Goal: Information Seeking & Learning: Learn about a topic

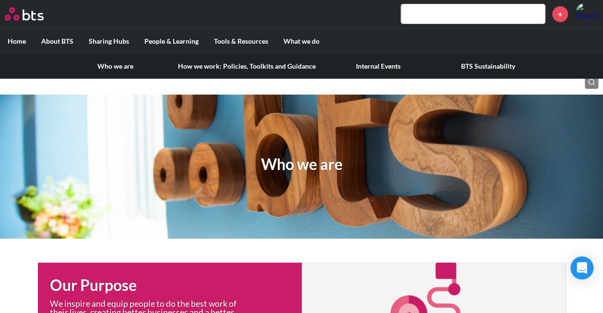
click at [106, 66] on link "Who we are" at bounding box center [115, 66] width 110 height 25
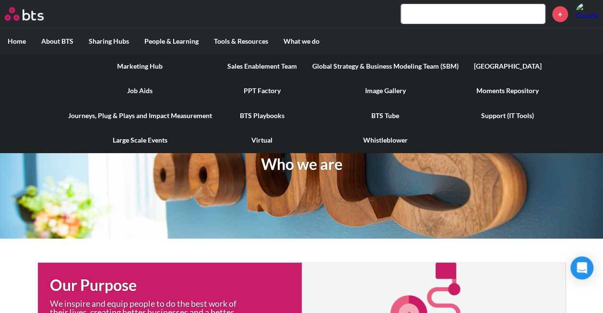
click at [157, 62] on link "Marketing Hub" at bounding box center [139, 66] width 159 height 25
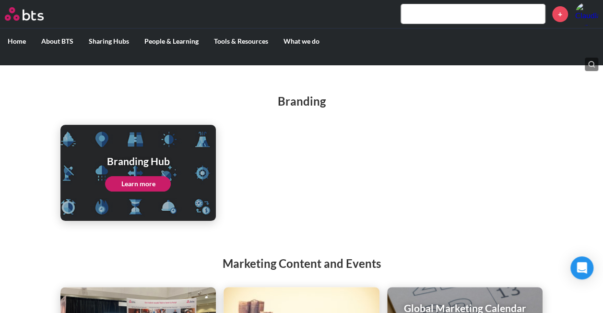
scroll to position [163, 0]
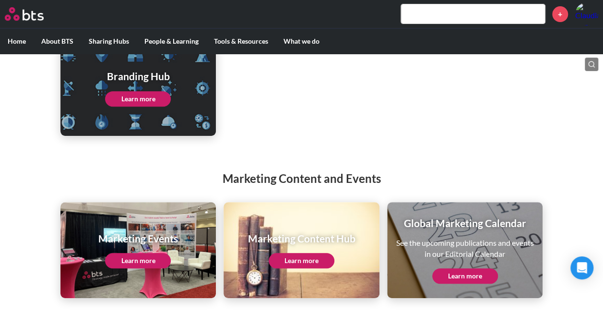
click at [292, 260] on link "Learn more" at bounding box center [301, 260] width 66 height 15
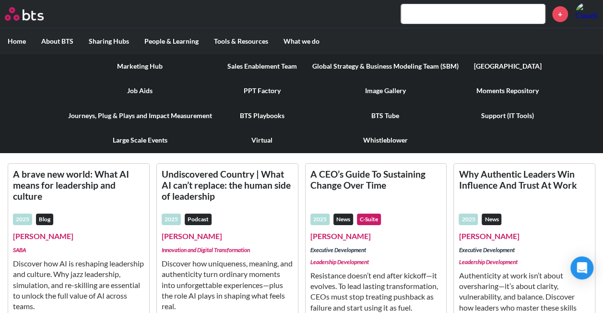
click at [274, 91] on link "PPT Factory" at bounding box center [262, 90] width 85 height 25
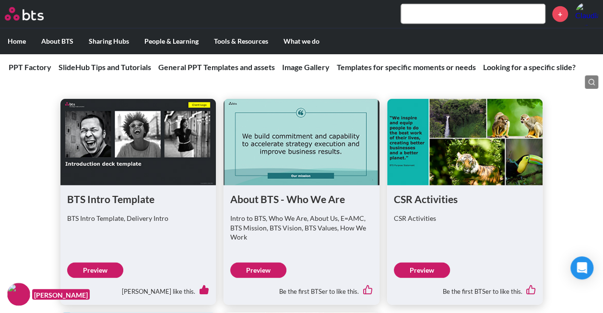
scroll to position [1260, 0]
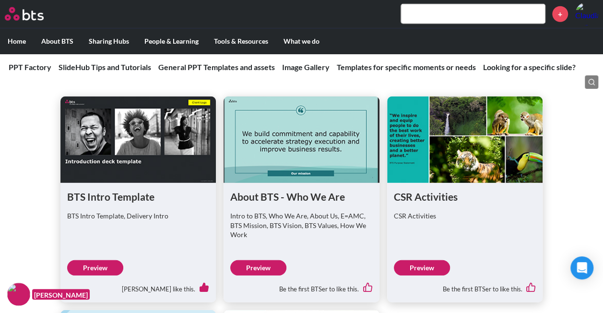
click at [256, 260] on link "Preview" at bounding box center [258, 267] width 56 height 15
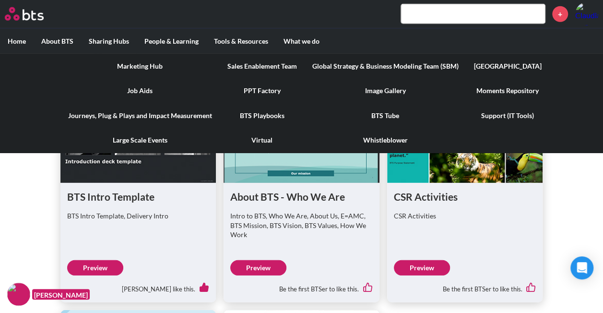
click at [154, 63] on link "Marketing Hub" at bounding box center [139, 66] width 159 height 25
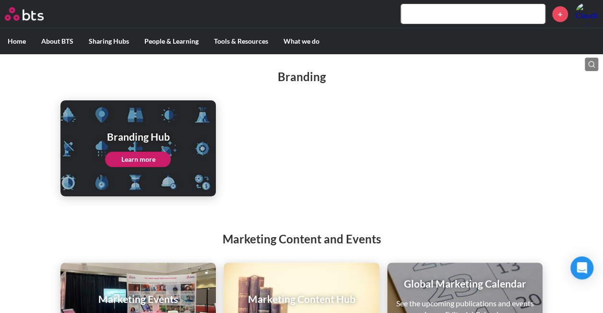
scroll to position [163, 0]
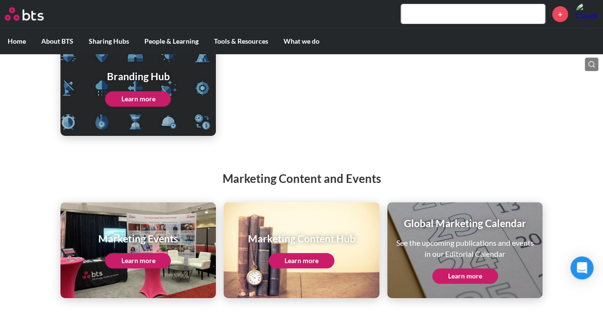
click at [286, 261] on link "Learn more" at bounding box center [301, 260] width 66 height 15
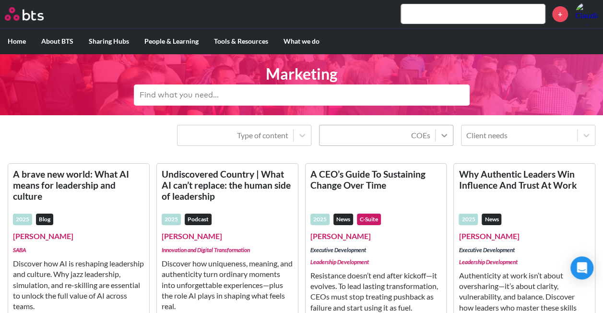
click at [449, 138] on div at bounding box center [443, 135] width 17 height 17
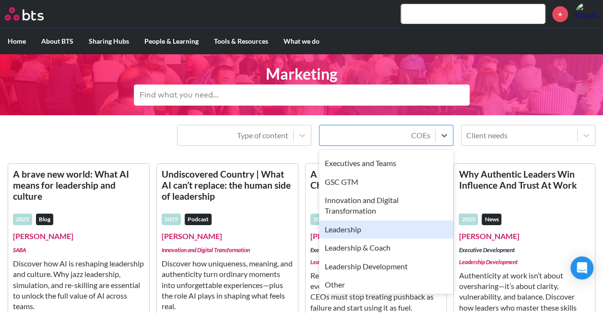
scroll to position [182, 0]
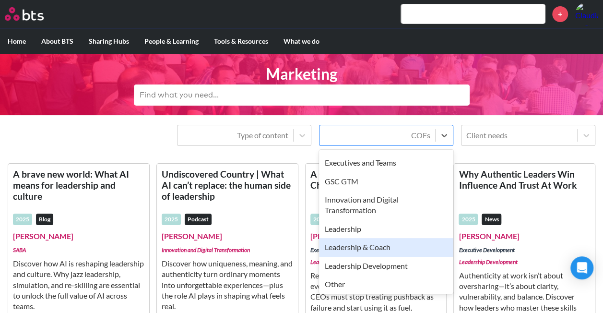
click at [389, 242] on div "Leadership & Coach" at bounding box center [386, 247] width 134 height 18
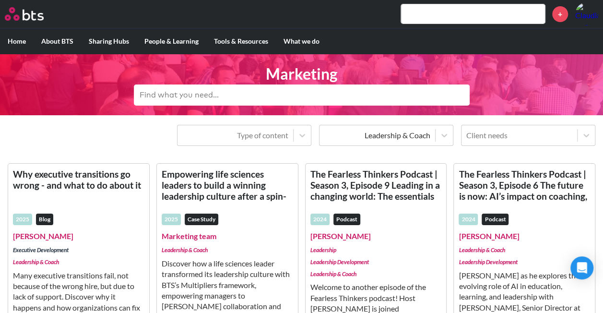
click at [210, 216] on em "Case Study" at bounding box center [202, 219] width 34 height 12
click at [206, 189] on link "Empowering life sciences leaders to build a winning leadership culture after a …" at bounding box center [227, 185] width 131 height 34
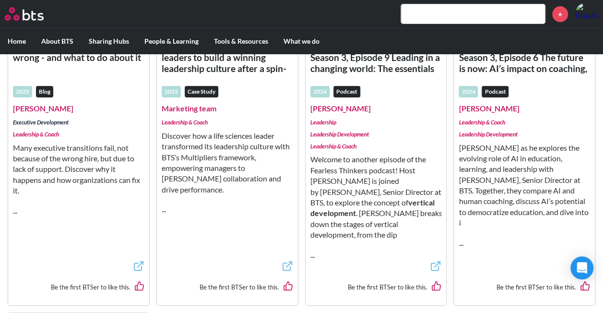
scroll to position [0, 0]
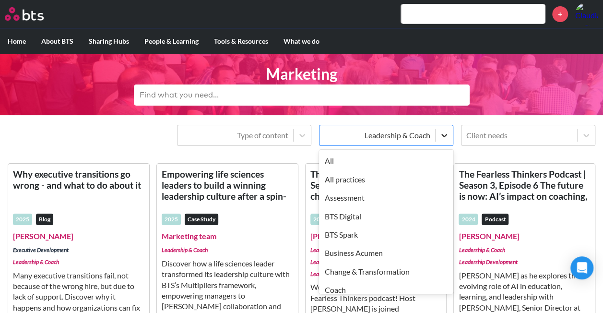
click at [441, 134] on icon at bounding box center [444, 135] width 6 height 3
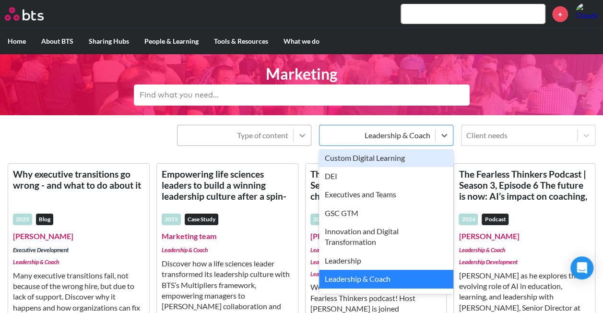
click at [300, 133] on icon at bounding box center [302, 135] width 10 height 10
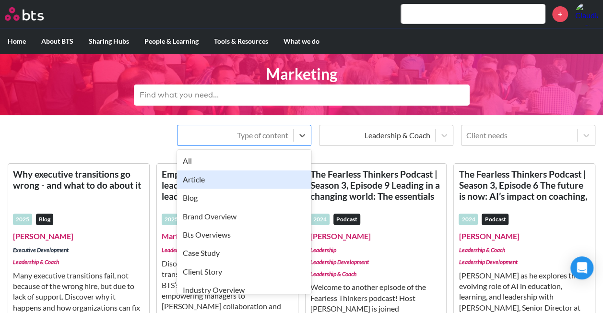
click at [275, 178] on div "Article" at bounding box center [244, 179] width 134 height 18
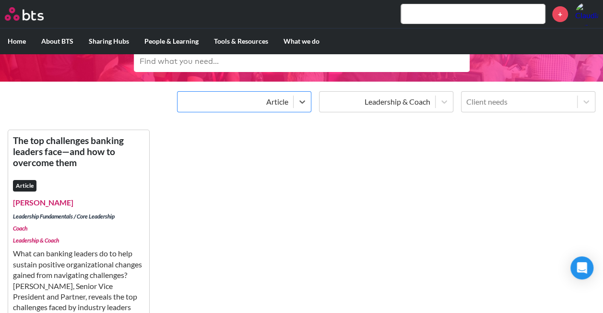
scroll to position [34, 0]
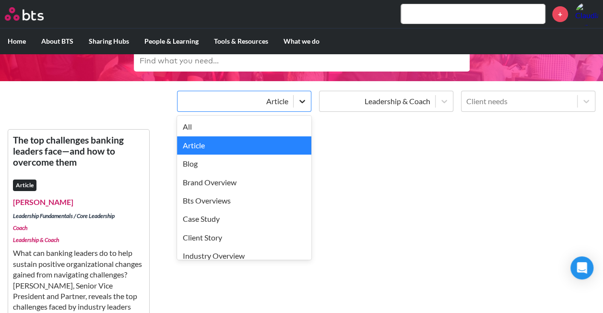
click at [302, 102] on icon at bounding box center [302, 101] width 6 height 3
click at [443, 103] on icon at bounding box center [444, 101] width 10 height 10
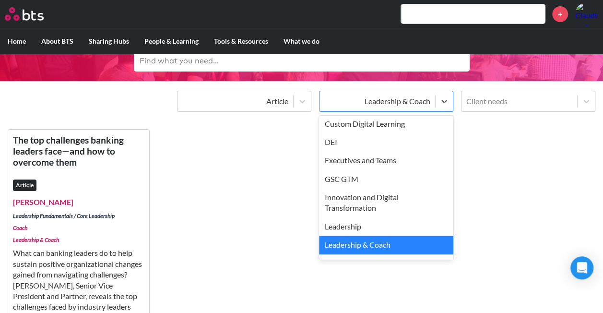
scroll to position [0, 0]
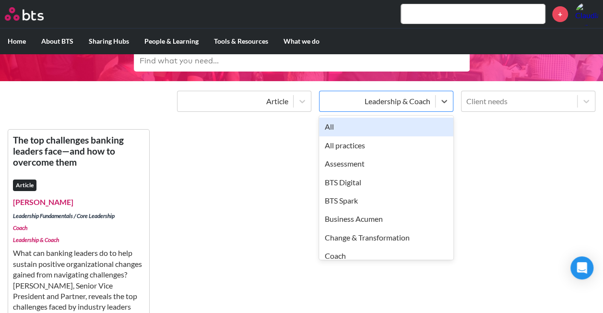
click at [408, 125] on div "All" at bounding box center [386, 126] width 134 height 18
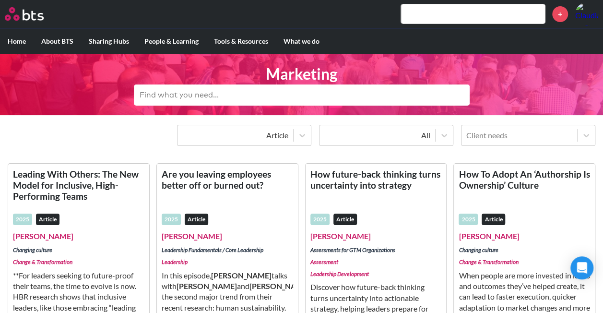
click at [320, 93] on input "text" at bounding box center [302, 94] width 336 height 21
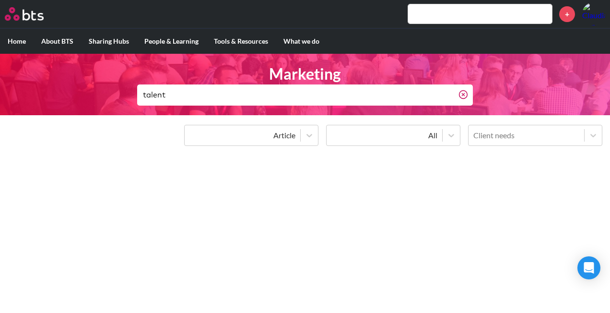
click at [324, 93] on input "talent" at bounding box center [297, 94] width 321 height 21
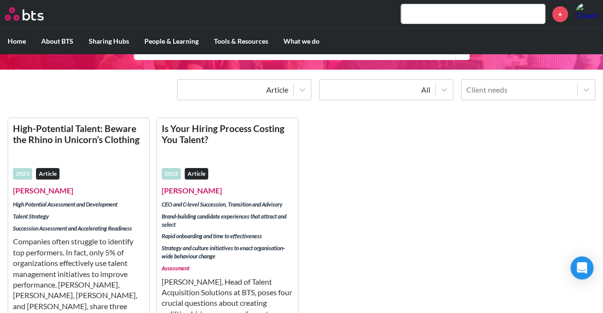
scroll to position [46, 0]
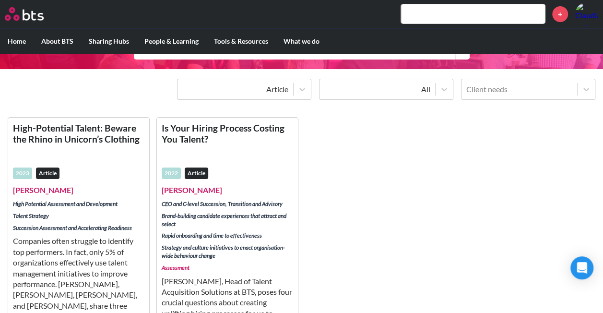
click at [54, 137] on link "High-Potential Talent: Beware the Rhino in Unicorn’s Clothing" at bounding box center [78, 139] width 131 height 34
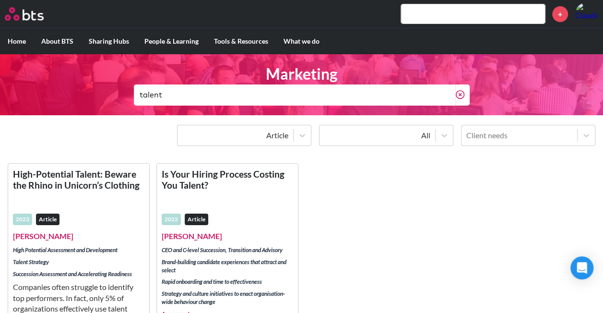
click at [299, 99] on input "talent" at bounding box center [294, 94] width 321 height 21
type input "t"
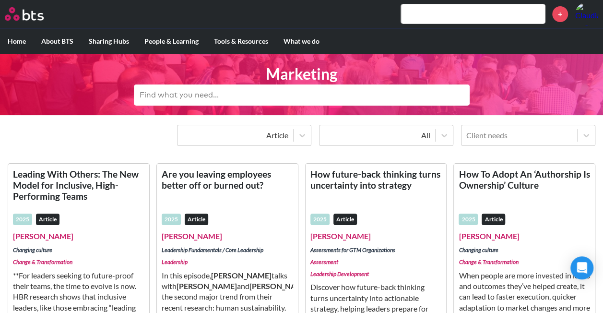
click at [324, 100] on input "text" at bounding box center [302, 94] width 336 height 21
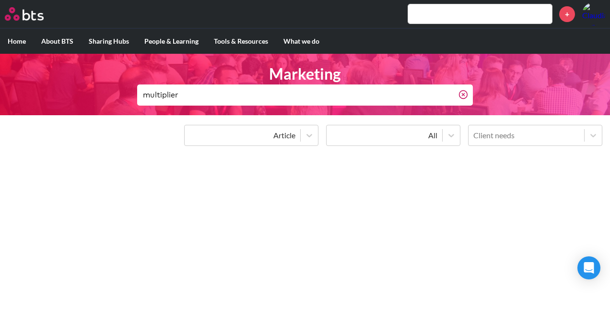
click at [302, 95] on input "multiplier" at bounding box center [297, 94] width 321 height 21
type input "m"
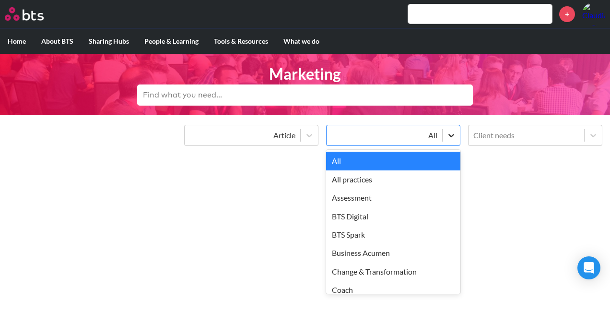
click at [446, 134] on div at bounding box center [450, 135] width 17 height 17
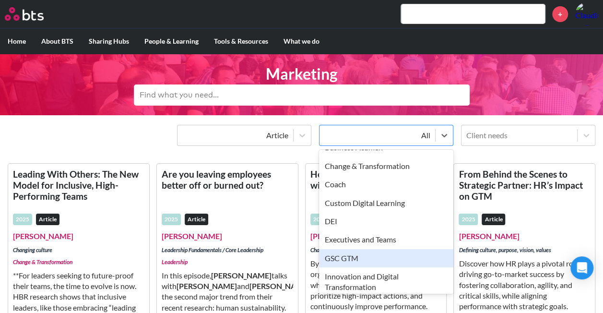
scroll to position [209, 0]
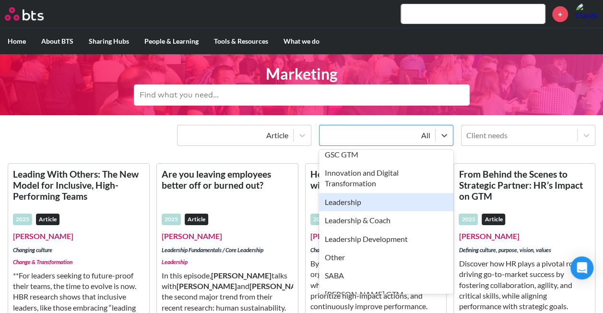
click at [371, 201] on div "Leadership" at bounding box center [386, 202] width 134 height 18
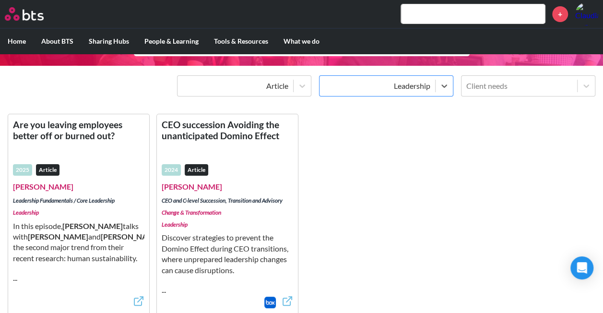
scroll to position [0, 0]
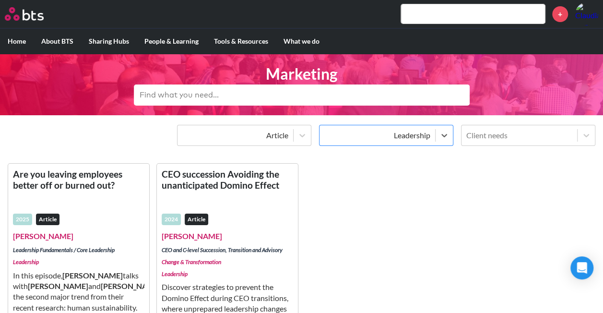
click at [386, 134] on div at bounding box center [377, 135] width 106 height 12
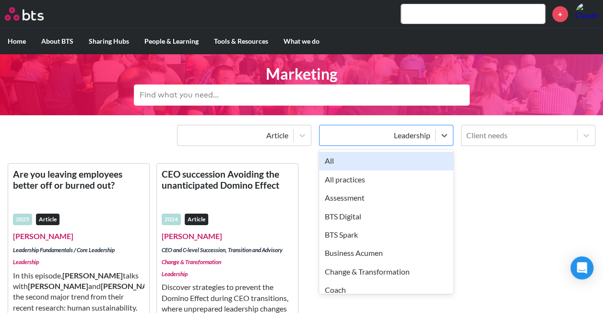
click at [385, 163] on div "All" at bounding box center [386, 160] width 134 height 18
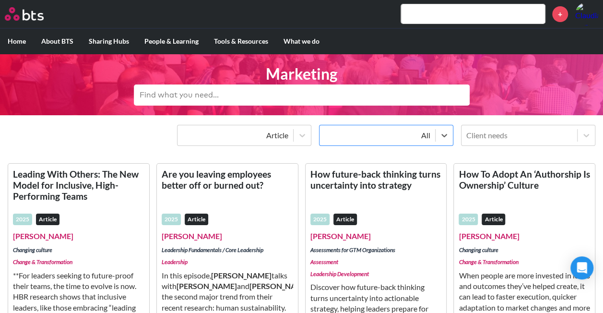
click at [342, 89] on input "text" at bounding box center [302, 94] width 336 height 21
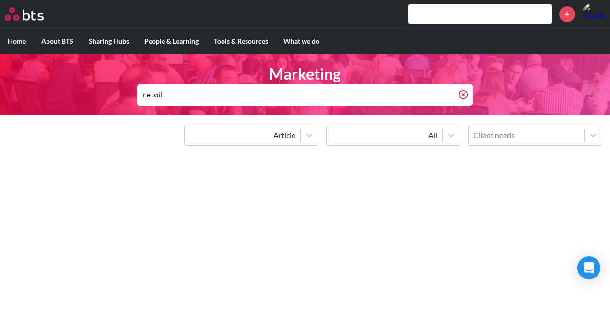
type input "retail"
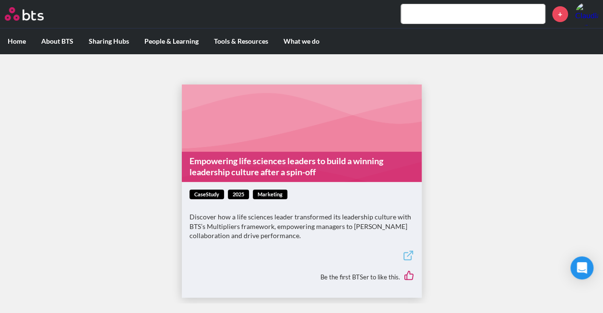
click at [257, 168] on link "Empowering life sciences leaders to build a winning leadership culture after a …" at bounding box center [302, 166] width 240 height 30
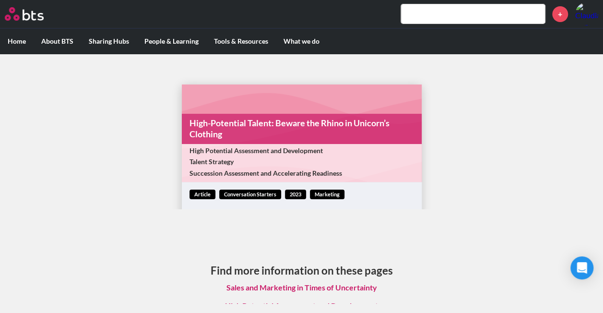
click at [243, 126] on link "High-Potential Talent: Beware the Rhino in Unicorn’s Clothing" at bounding box center [302, 129] width 240 height 30
click at [250, 197] on link "Conversation Starters" at bounding box center [250, 194] width 62 height 10
